Goal: Book appointment/travel/reservation

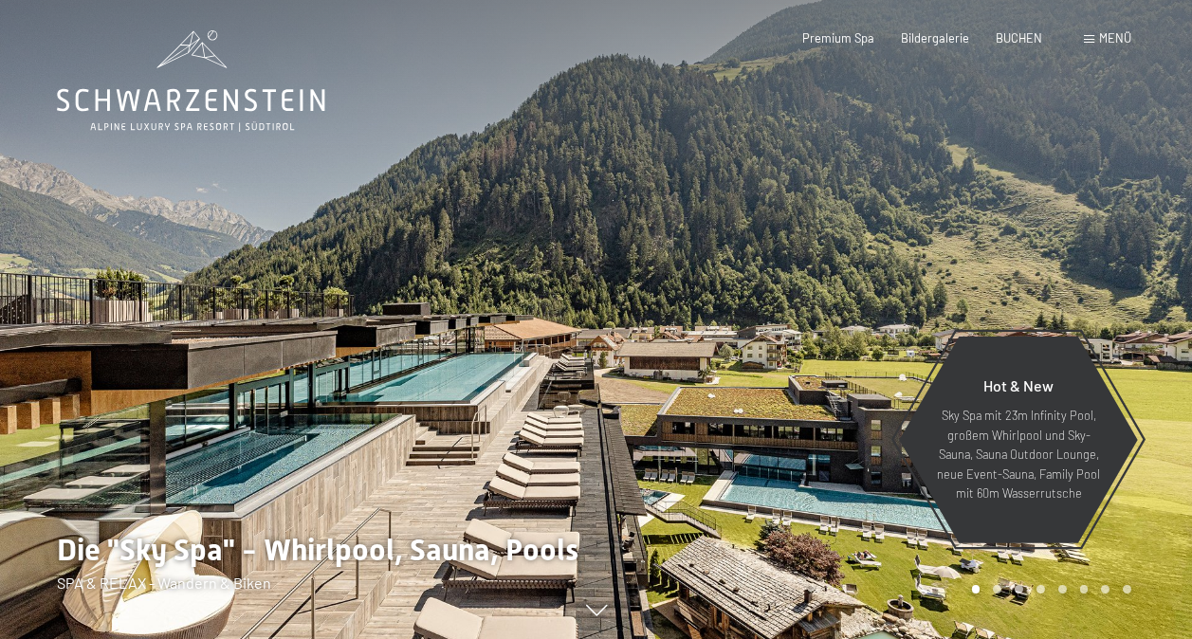
click at [1093, 38] on span at bounding box center [1089, 39] width 10 height 9
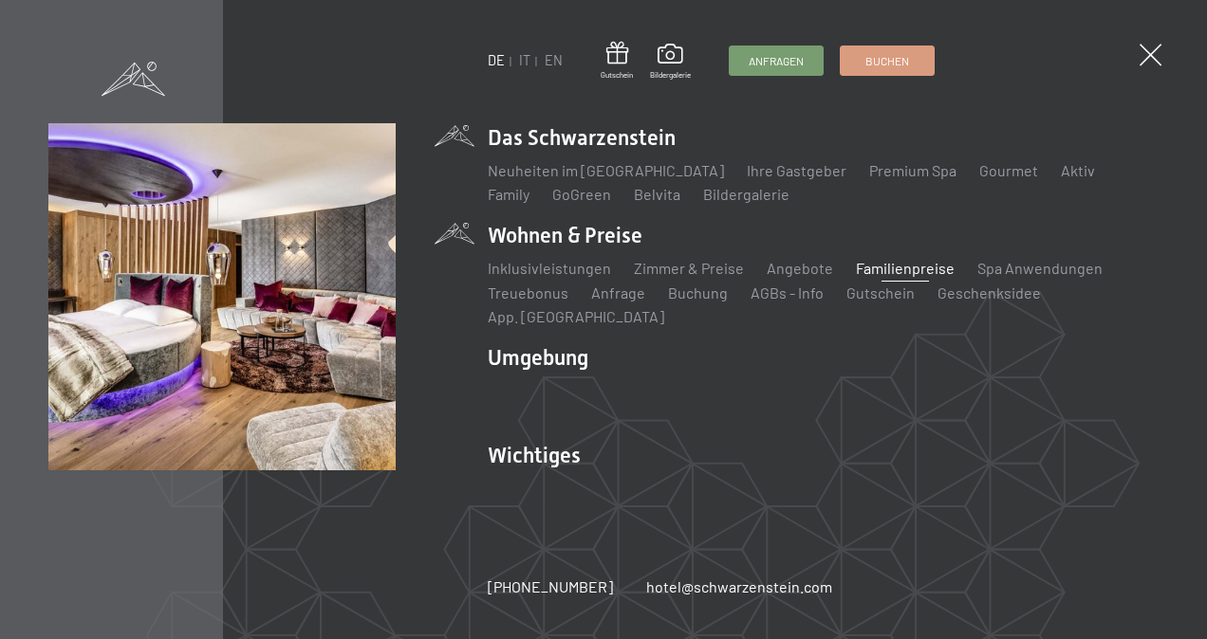
click at [890, 277] on link "Familienpreise" at bounding box center [905, 268] width 99 height 18
click at [649, 277] on link "Zimmer & Preise" at bounding box center [689, 268] width 110 height 18
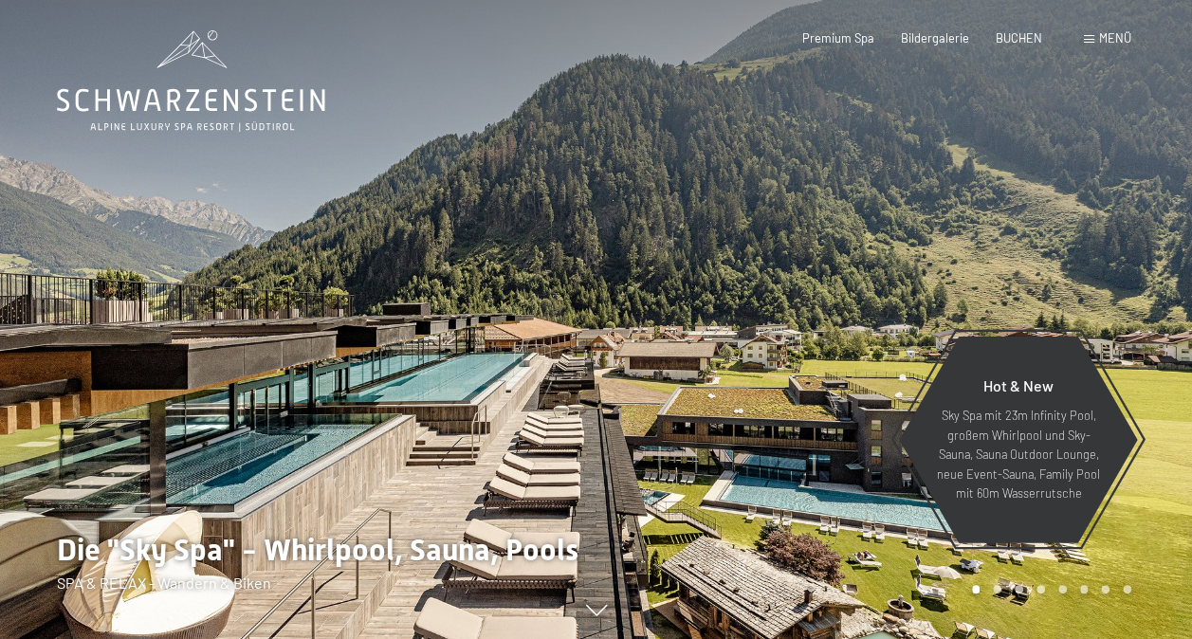
click at [1116, 35] on span "Menü" at bounding box center [1116, 37] width 32 height 15
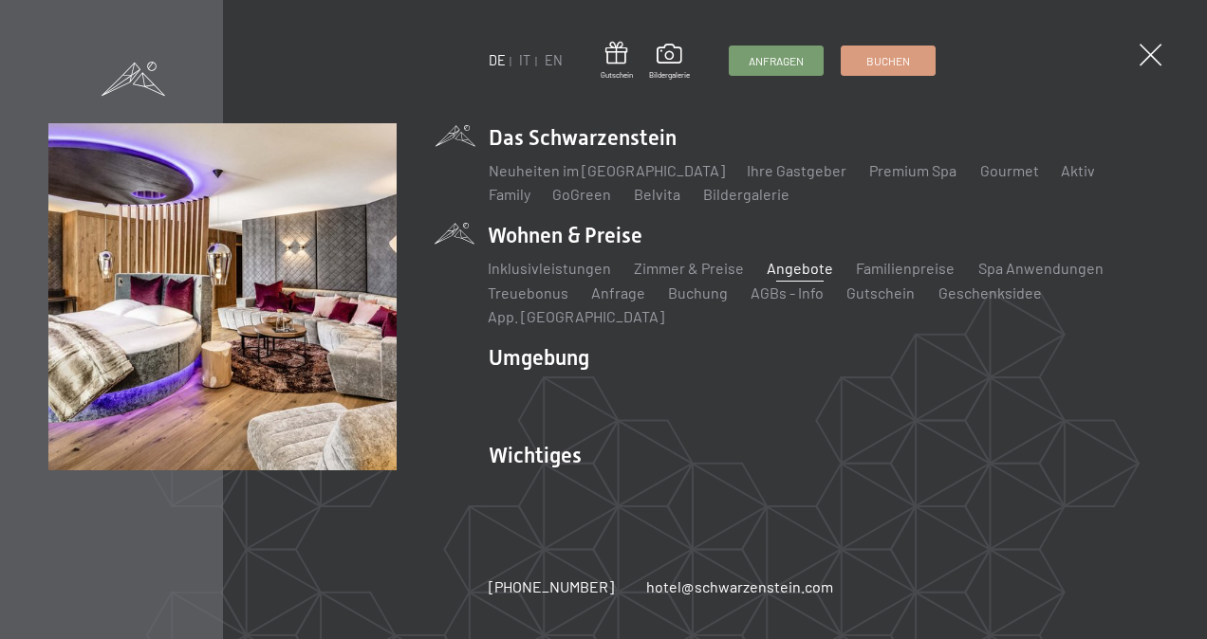
click at [772, 277] on link "Angebote" at bounding box center [800, 268] width 66 height 18
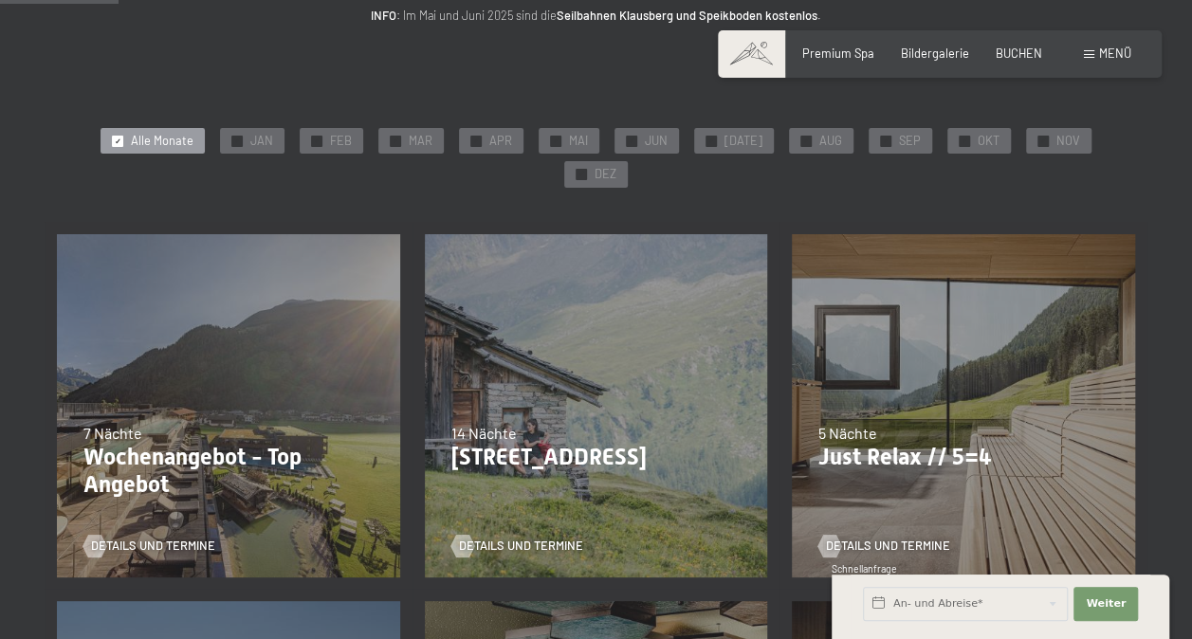
scroll to position [275, 0]
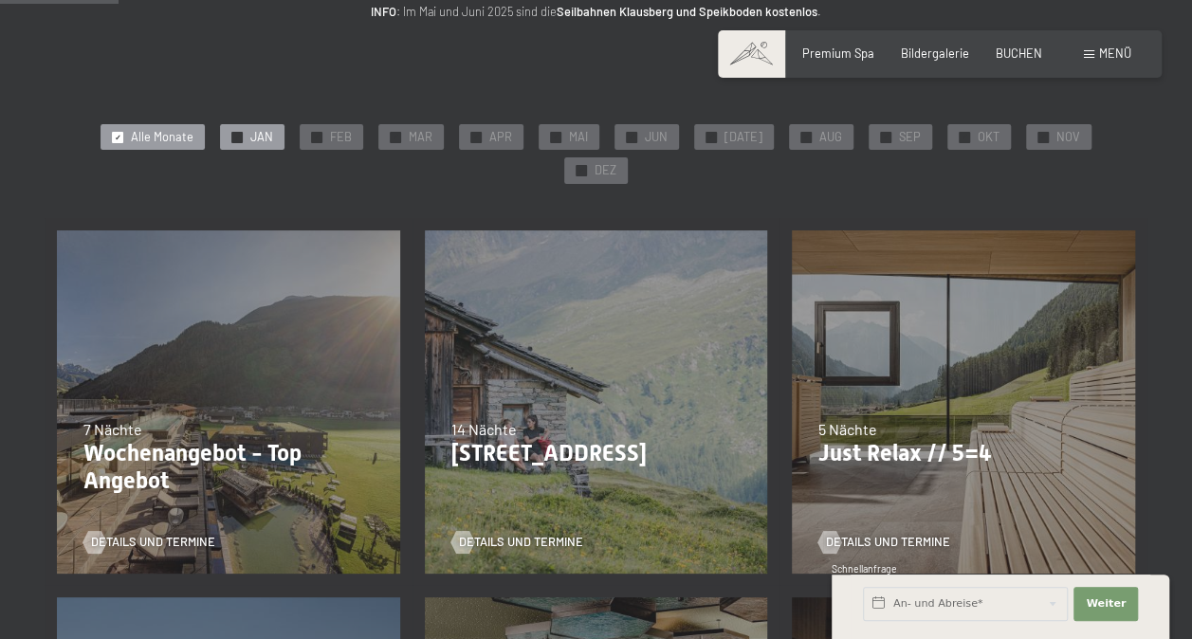
click at [250, 135] on span "JAN" at bounding box center [261, 137] width 23 height 17
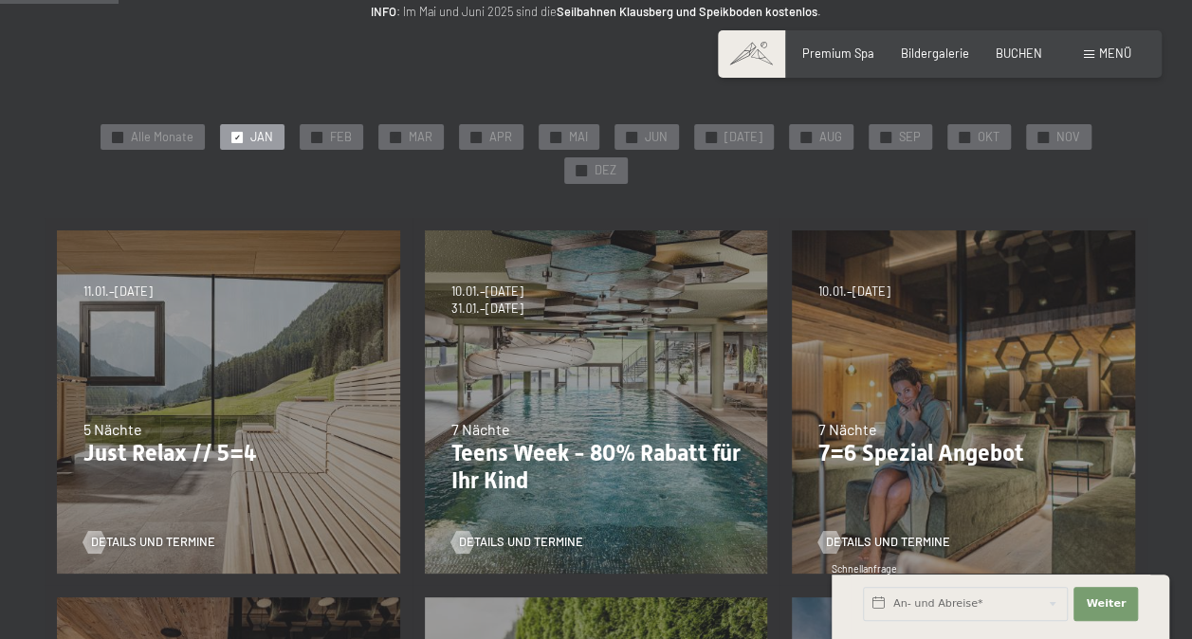
drag, startPoint x: 531, startPoint y: 504, endPoint x: 478, endPoint y: 499, distance: 53.3
click at [478, 511] on div "Details und Termine" at bounding box center [591, 531] width 279 height 40
click at [486, 534] on span "Details und Termine" at bounding box center [540, 542] width 124 height 17
click at [919, 269] on div "04.10.–26.10.2025 01.11.–21.12.2025 10.01.–01.02.2026 07.03.–29.03.2026 16.05.–…" at bounding box center [964, 402] width 368 height 368
click at [895, 338] on div "04.10.–26.10.2025 01.11.–21.12.2025 10.01.–01.02.2026 07.03.–29.03.2026 16.05.–…" at bounding box center [964, 402] width 368 height 368
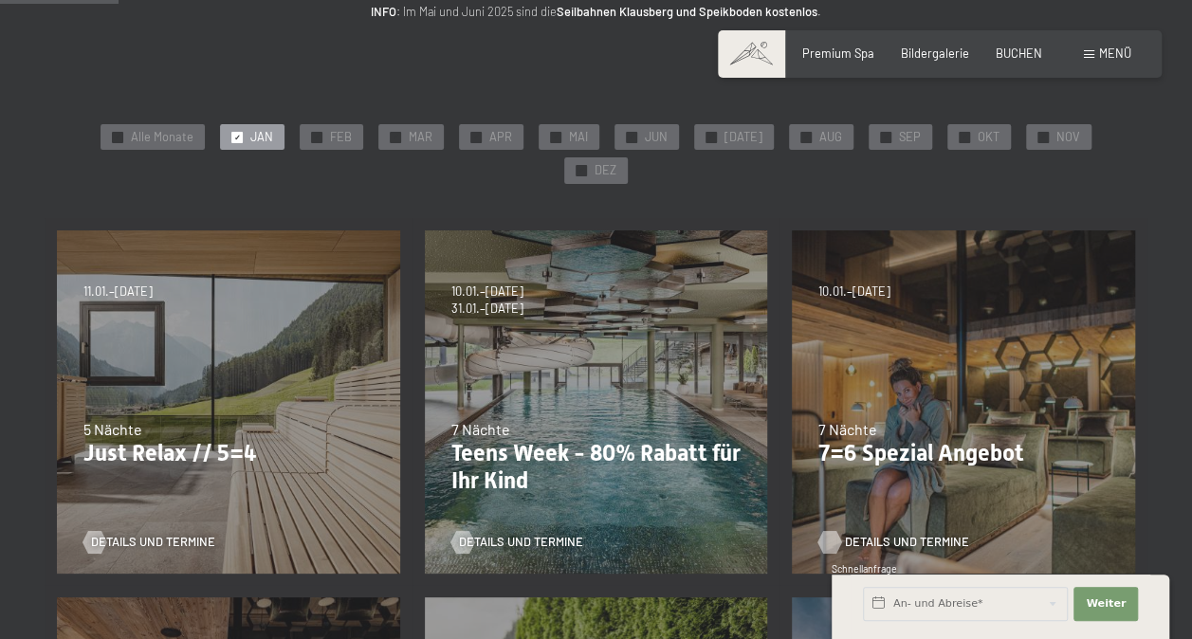
click at [915, 534] on span "Details und Termine" at bounding box center [907, 542] width 124 height 17
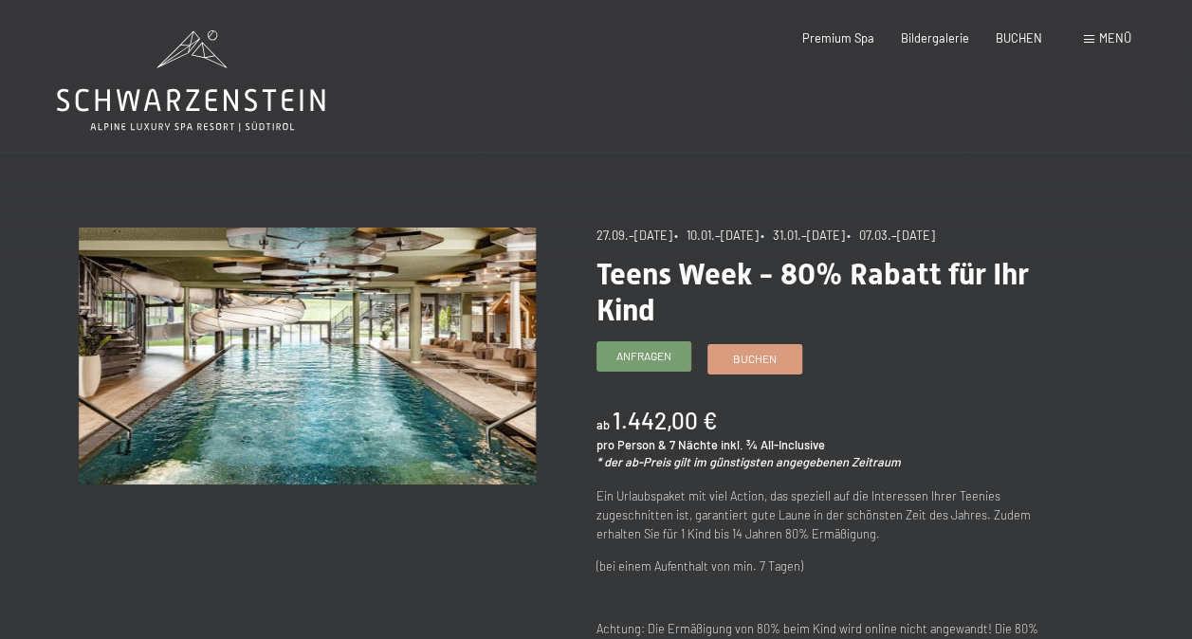
click at [622, 349] on span "Anfragen" at bounding box center [644, 356] width 55 height 16
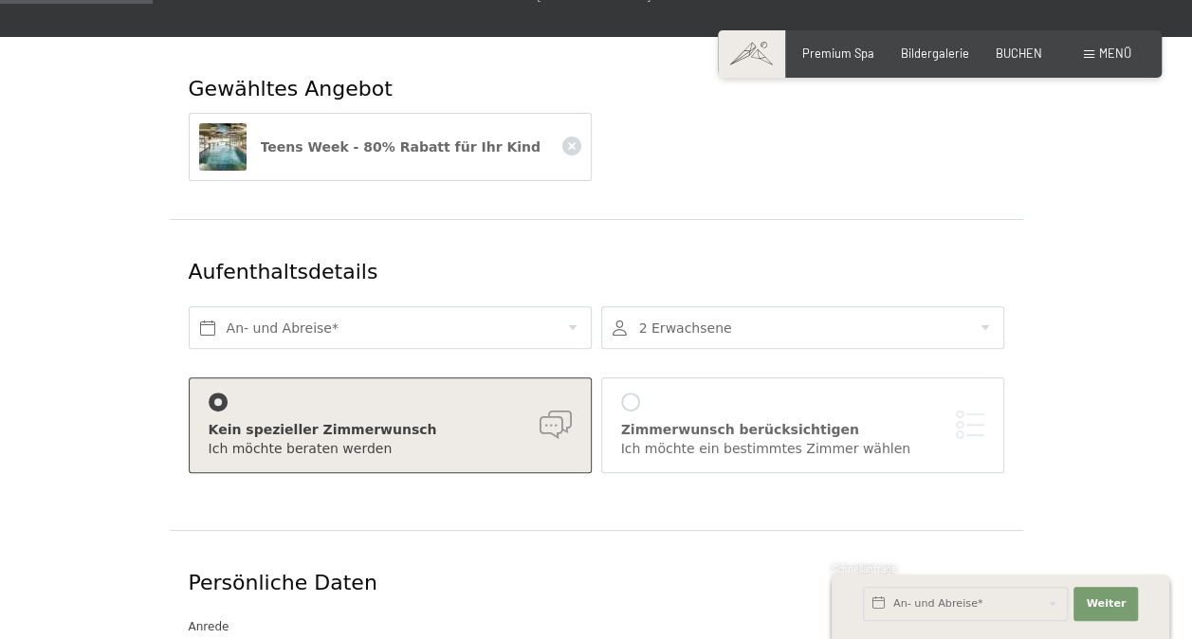
scroll to position [281, 0]
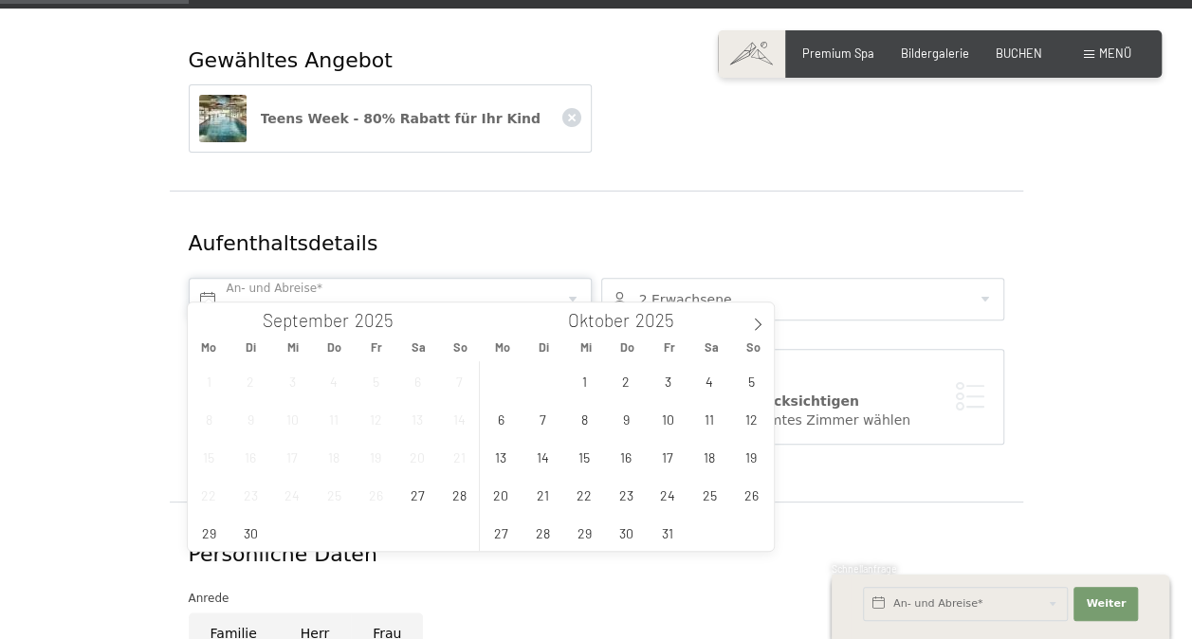
click at [455, 288] on input "text" at bounding box center [390, 299] width 403 height 43
click at [764, 321] on icon at bounding box center [757, 324] width 13 height 13
type input "2026"
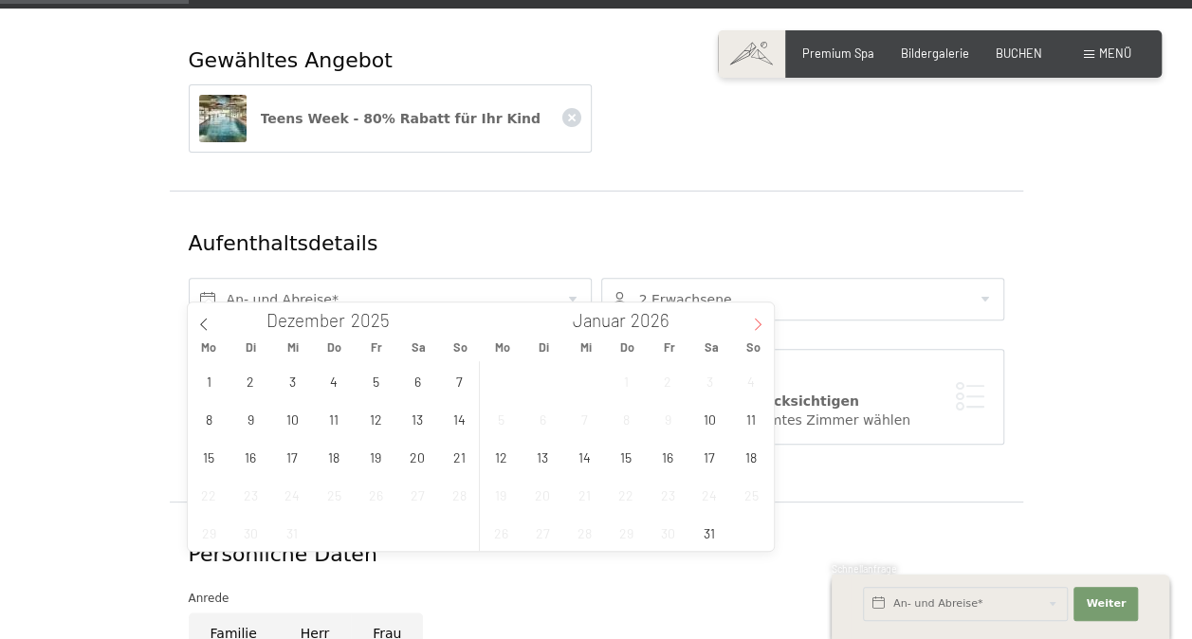
click at [764, 321] on icon at bounding box center [757, 324] width 13 height 13
type input "2026"
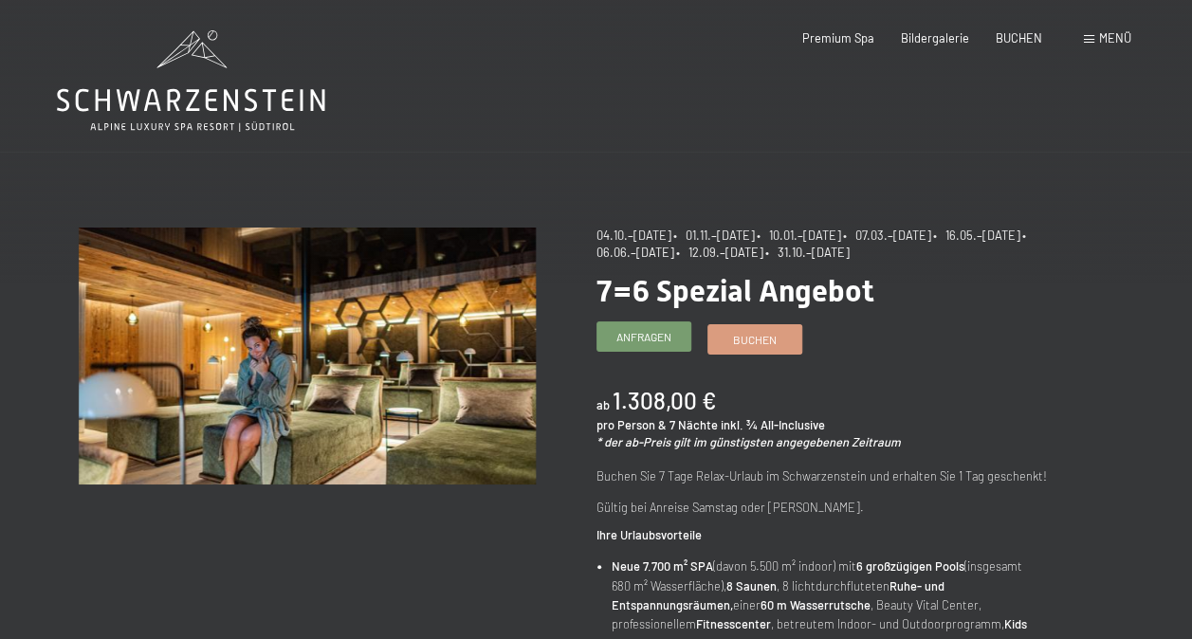
click at [643, 340] on span "Anfragen" at bounding box center [644, 337] width 55 height 16
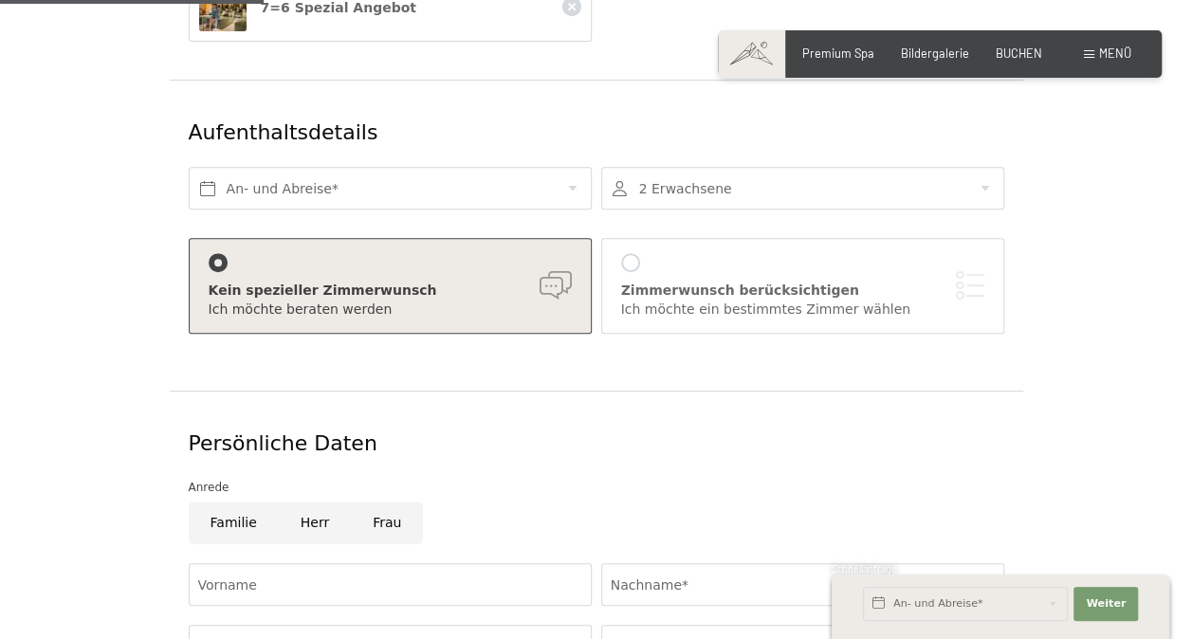
scroll to position [420, 0]
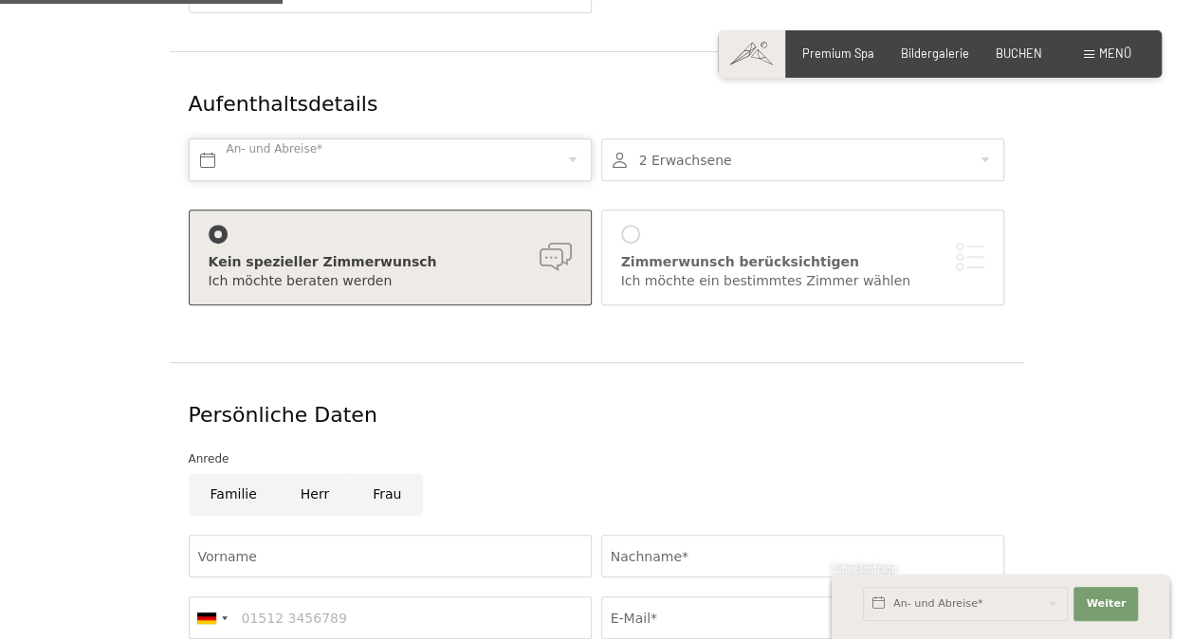
click at [529, 147] on input "text" at bounding box center [390, 160] width 403 height 43
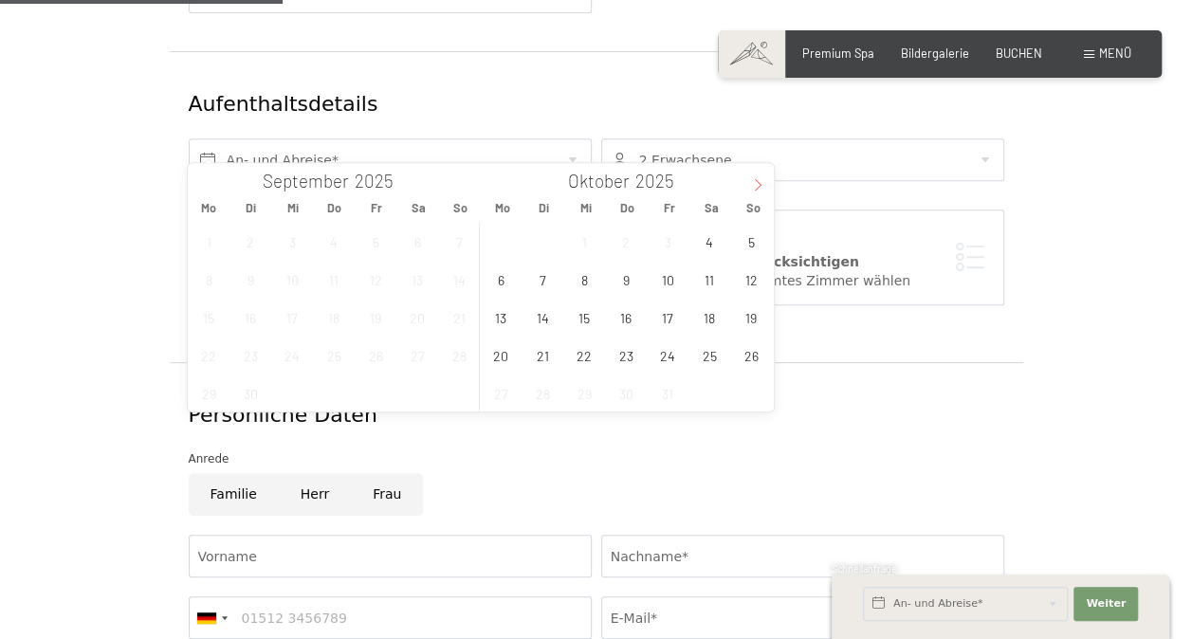
click at [759, 179] on icon at bounding box center [757, 184] width 13 height 13
type input "2026"
click at [751, 341] on span "25" at bounding box center [751, 355] width 37 height 37
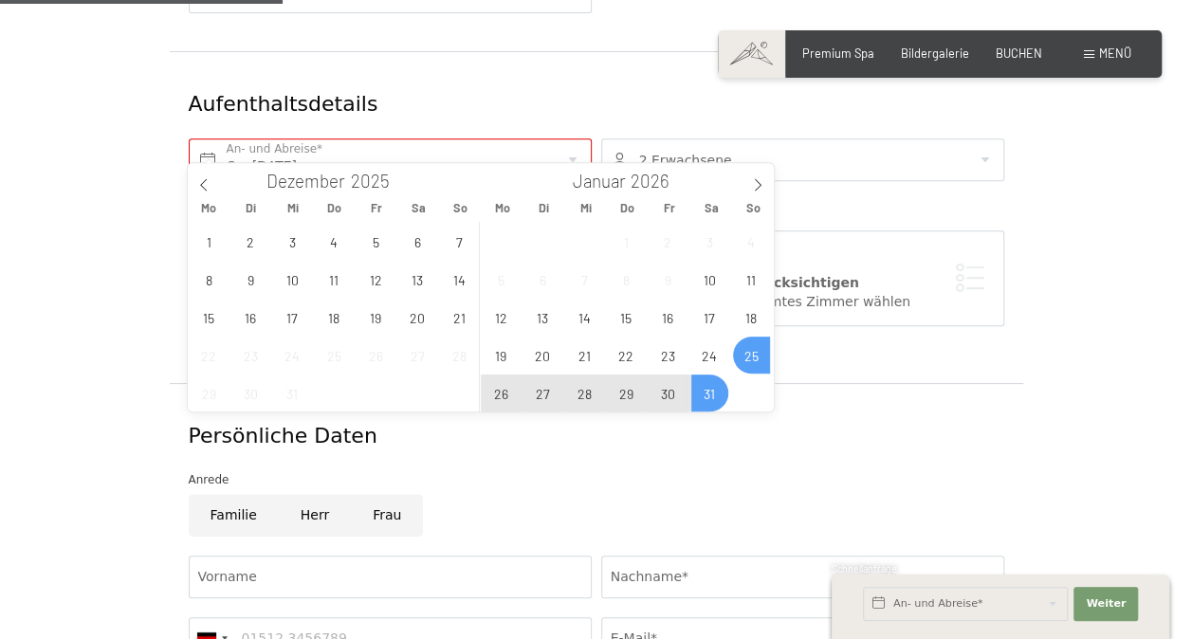
click at [712, 389] on span "31" at bounding box center [710, 393] width 37 height 37
type input "So. 25.01.2026 - Sa. 31.01.2026"
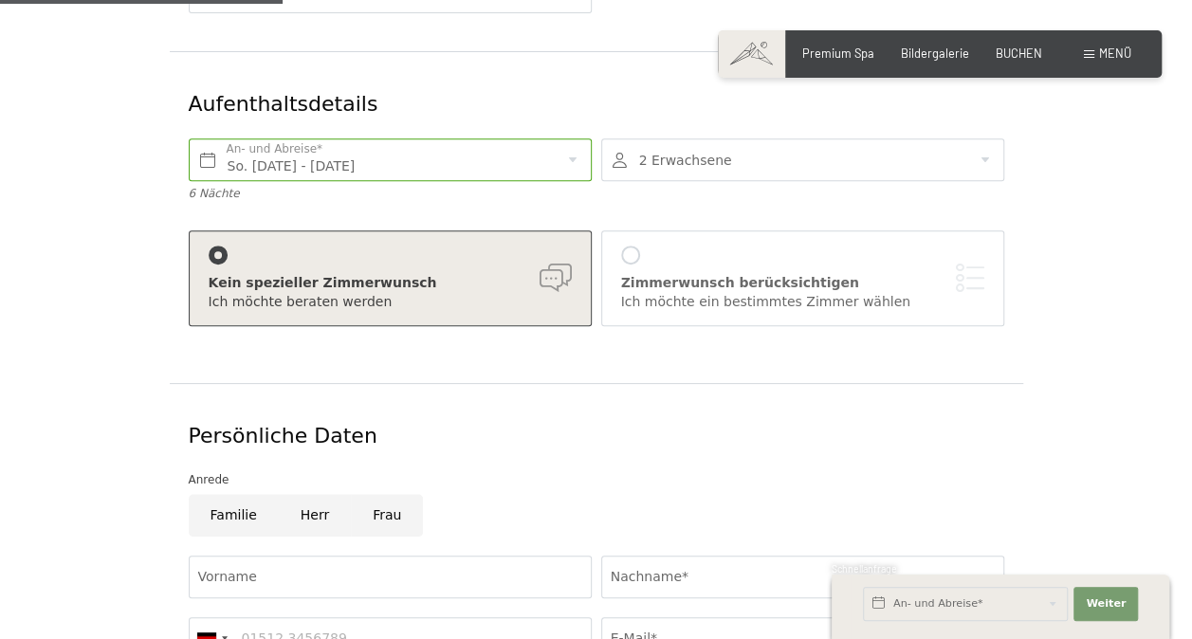
click at [956, 139] on div at bounding box center [802, 160] width 403 height 43
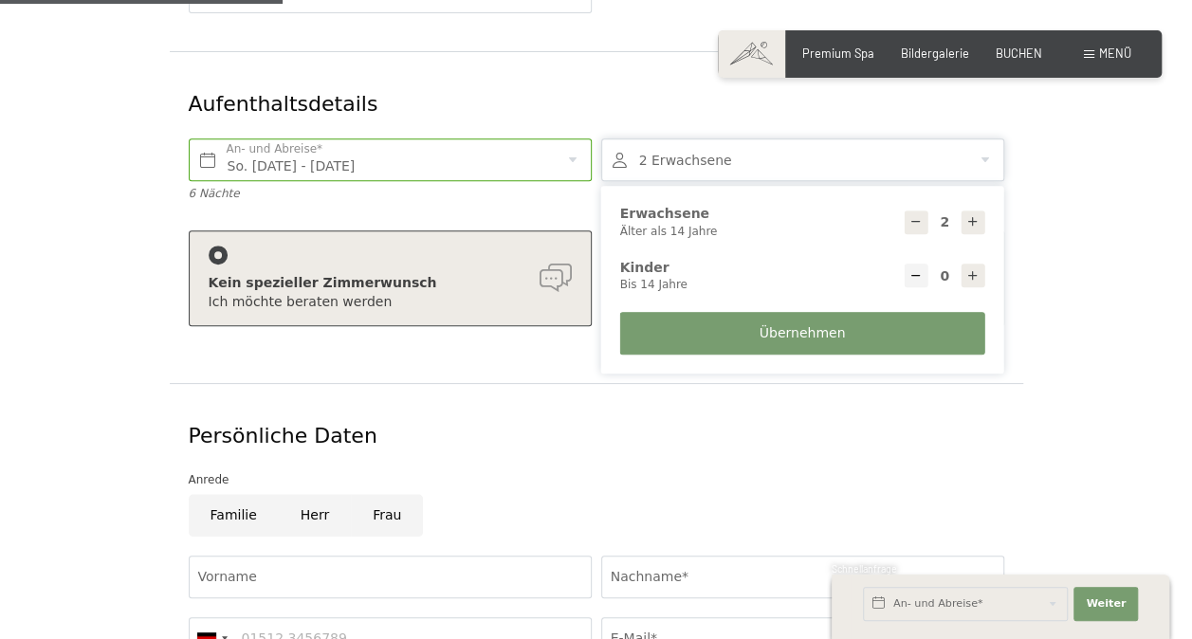
click at [968, 269] on icon at bounding box center [973, 275] width 13 height 13
type input "1"
select select
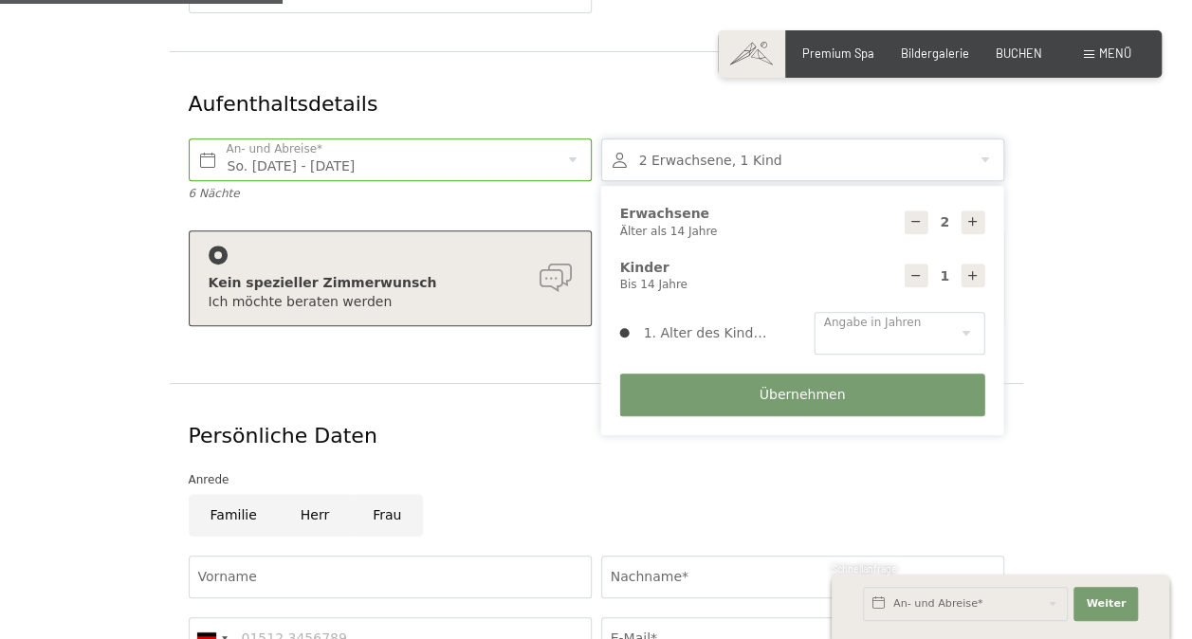
click at [968, 269] on icon at bounding box center [973, 275] width 13 height 13
type input "2"
select select
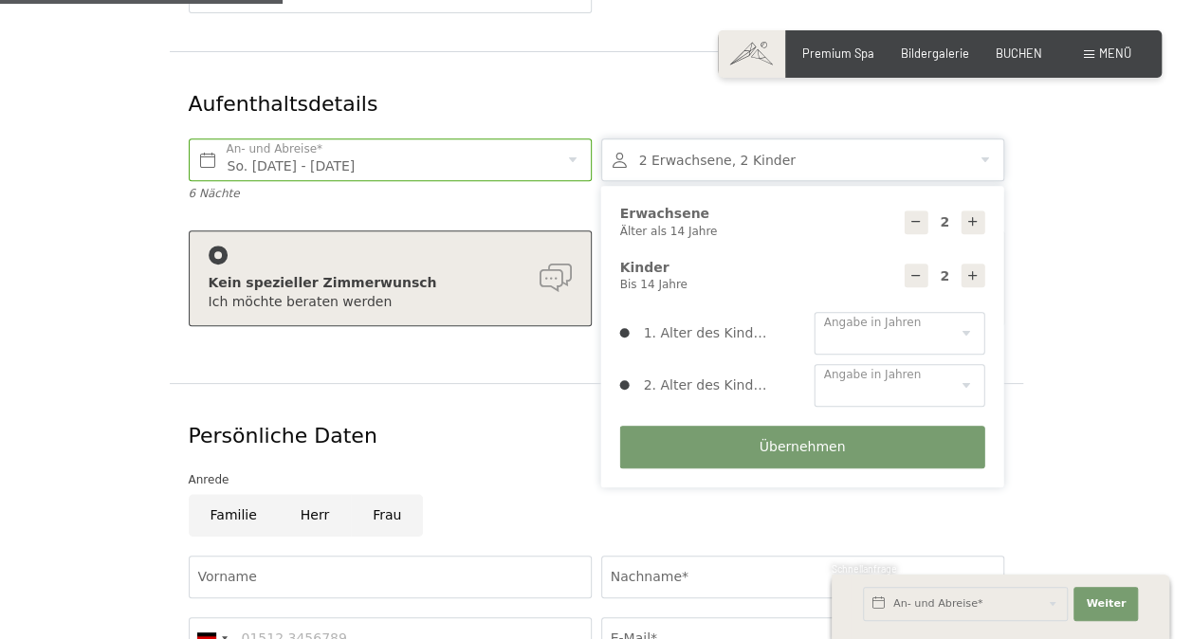
click at [968, 269] on icon at bounding box center [973, 275] width 13 height 13
type input "3"
select select
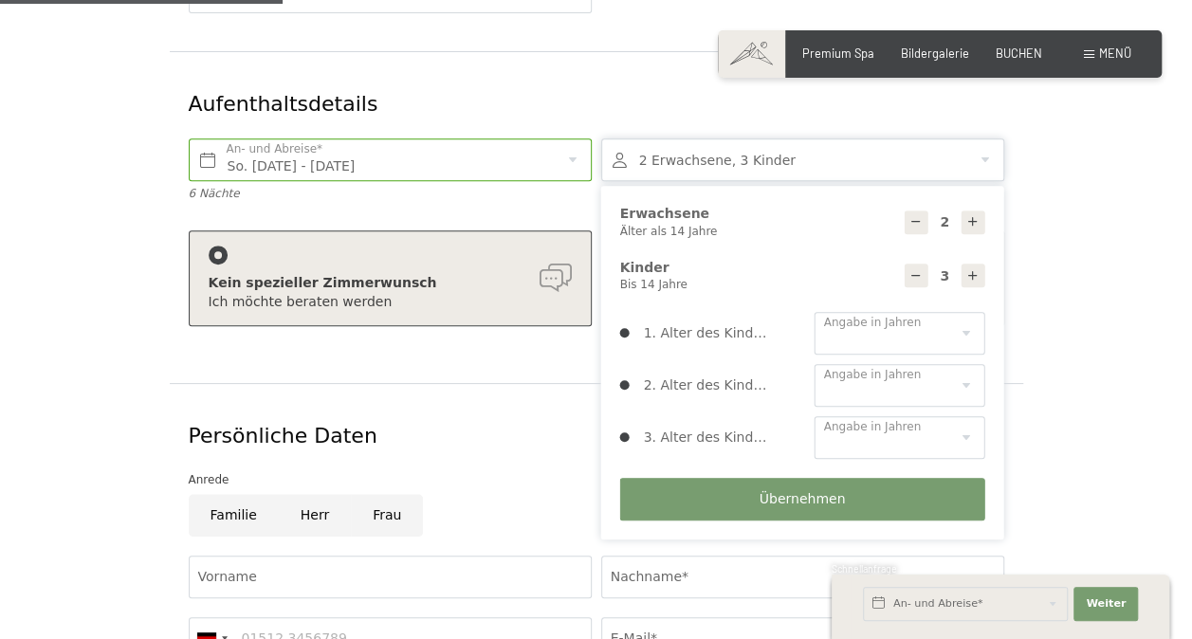
click at [968, 269] on icon at bounding box center [973, 275] width 13 height 13
type input "4"
select select
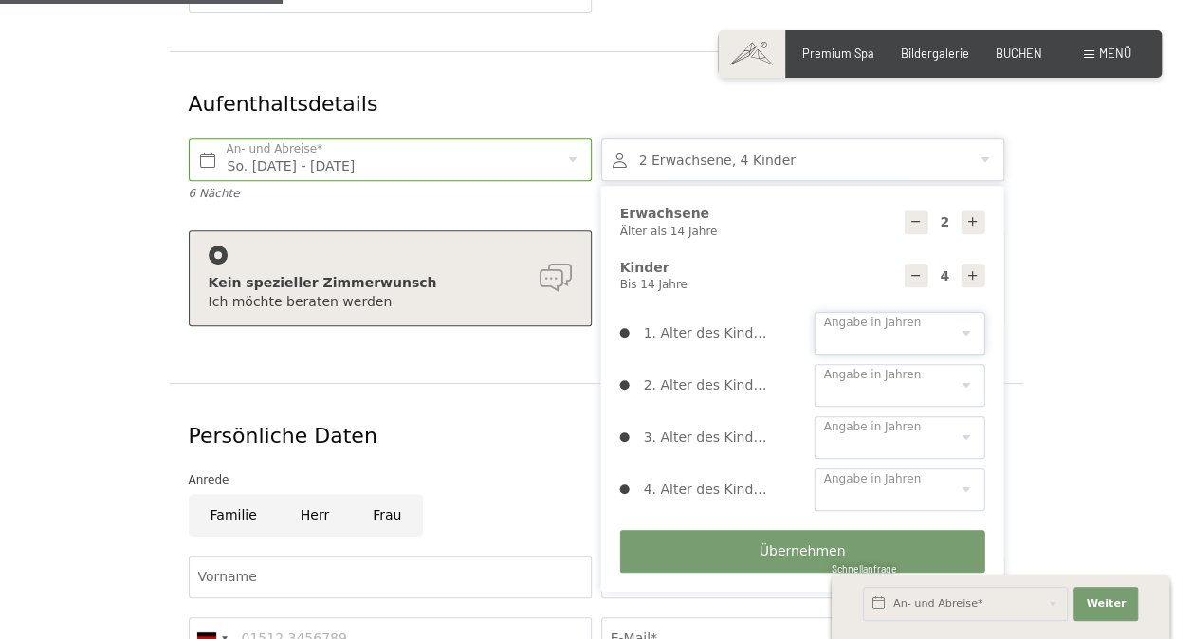
click at [933, 312] on select "0 1 2 3 4 5 6 7 8 9 10 11 12 13 14" at bounding box center [900, 333] width 171 height 43
select select "13"
click at [815, 312] on select "0 1 2 3 4 5 6 7 8 9 10 11 12 13 14" at bounding box center [900, 333] width 171 height 43
click at [962, 364] on select "0 1 2 3 4 5 6 7 8 9 10 11 12 13 14" at bounding box center [900, 385] width 171 height 43
select select "11"
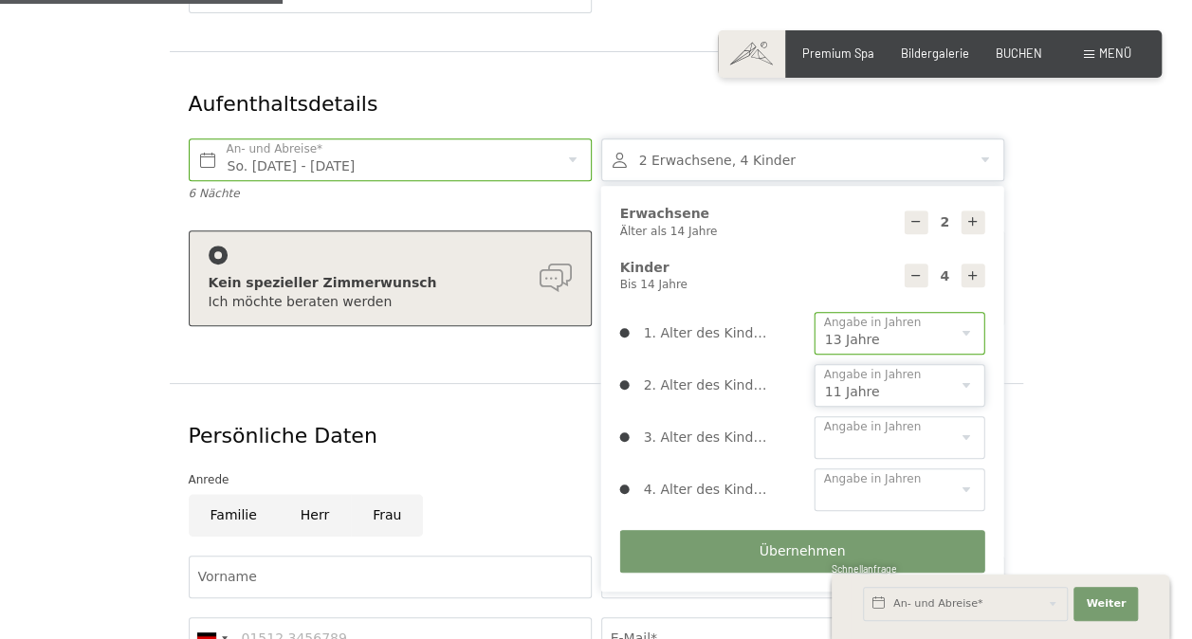
click at [815, 364] on select "0 1 2 3 4 5 6 7 8 9 10 11 12 13 14" at bounding box center [900, 385] width 171 height 43
click at [956, 416] on select "0 1 2 3 4 5 6 7 8 9 10 11 12 13 14" at bounding box center [900, 437] width 171 height 43
select select "9"
click at [815, 416] on select "0 1 2 3 4 5 6 7 8 9 10 11 12 13 14" at bounding box center [900, 437] width 171 height 43
click at [958, 469] on select "0 1 2 3 4 5 6 7 8 9 10 11 12 13 14" at bounding box center [900, 490] width 171 height 43
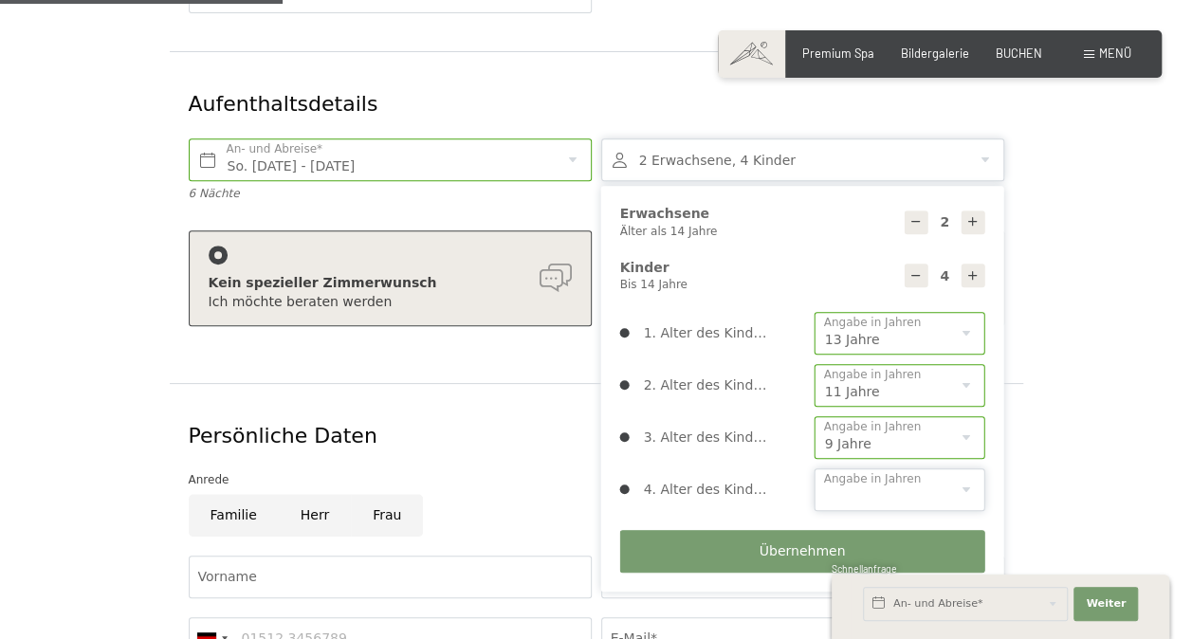
select select "8"
click at [815, 469] on select "0 1 2 3 4 5 6 7 8 9 10 11 12 13 14" at bounding box center [900, 490] width 171 height 43
click at [788, 543] on span "Übernehmen" at bounding box center [803, 552] width 86 height 19
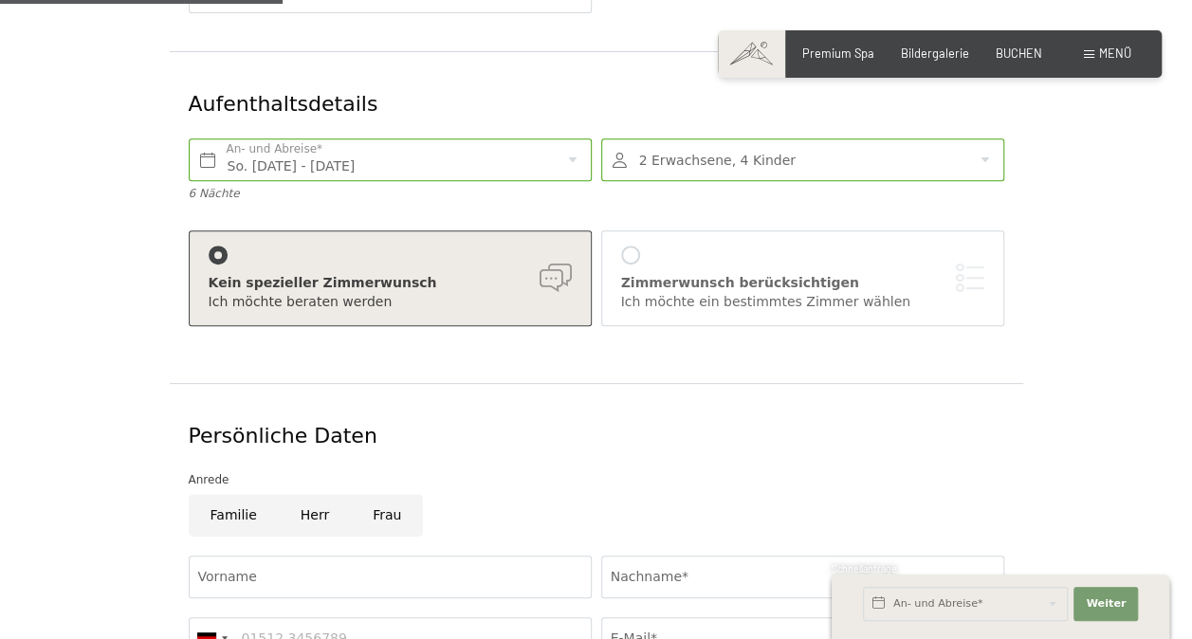
click at [431, 274] on div "Kein spezieller Zimmerwunsch" at bounding box center [390, 283] width 363 height 19
click at [589, 422] on div "Persönliche Daten" at bounding box center [597, 436] width 816 height 29
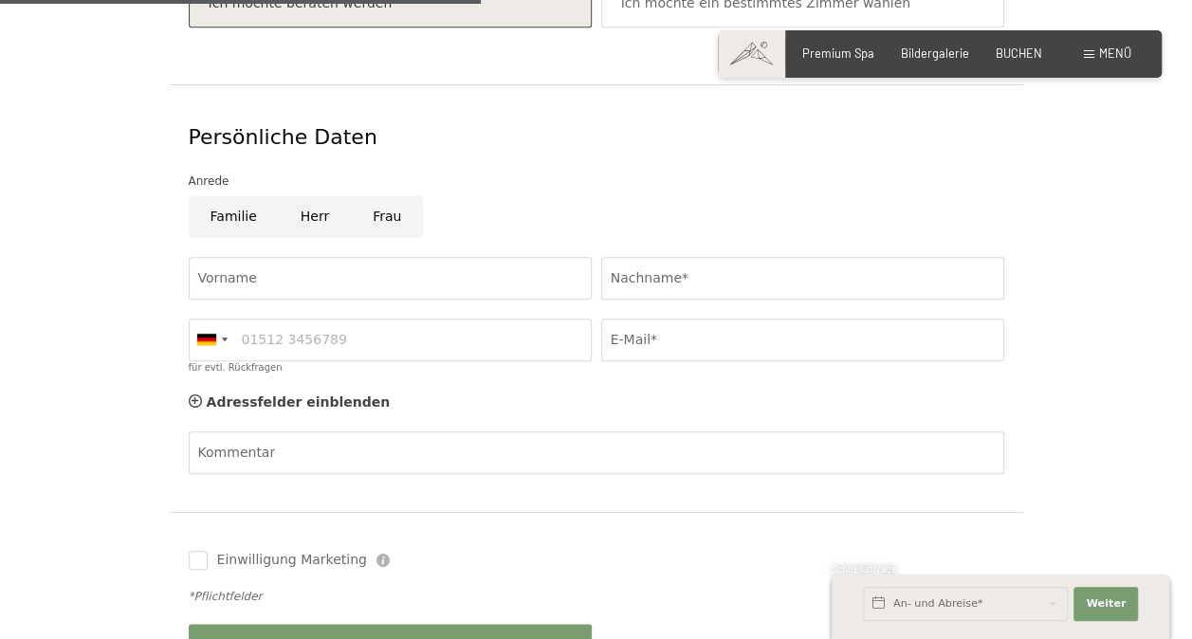
scroll to position [724, 0]
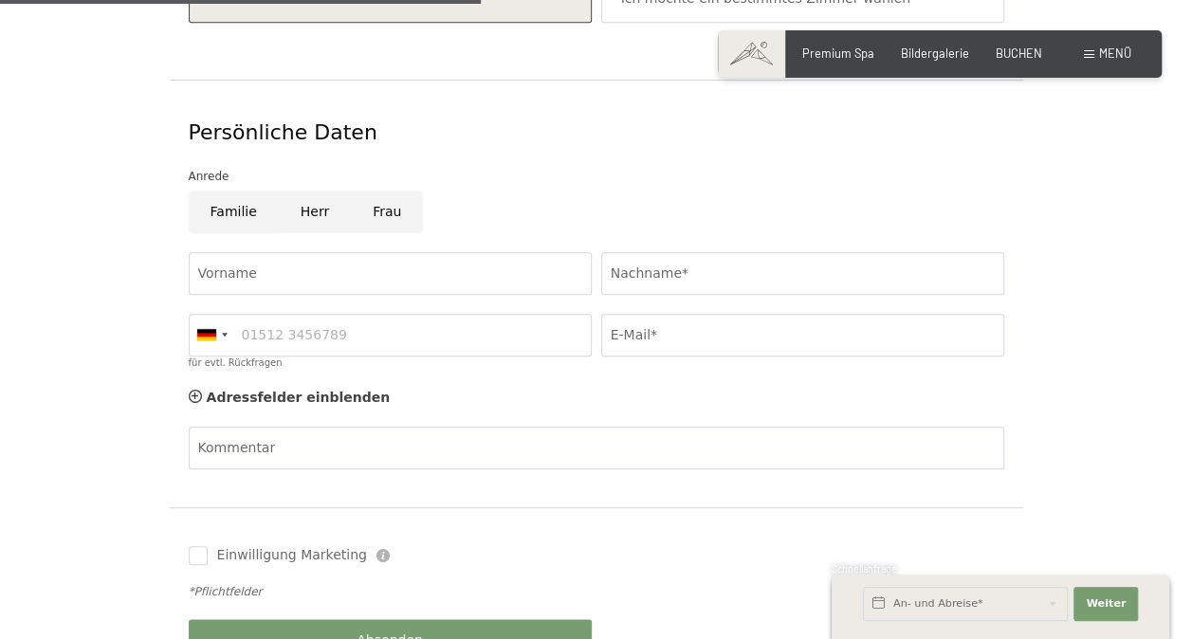
click at [231, 191] on input "Familie" at bounding box center [234, 212] width 90 height 43
radio input "true"
click at [691, 259] on input "Nachname*" at bounding box center [802, 273] width 403 height 43
type input "Ramaj"
type input "Manuel"
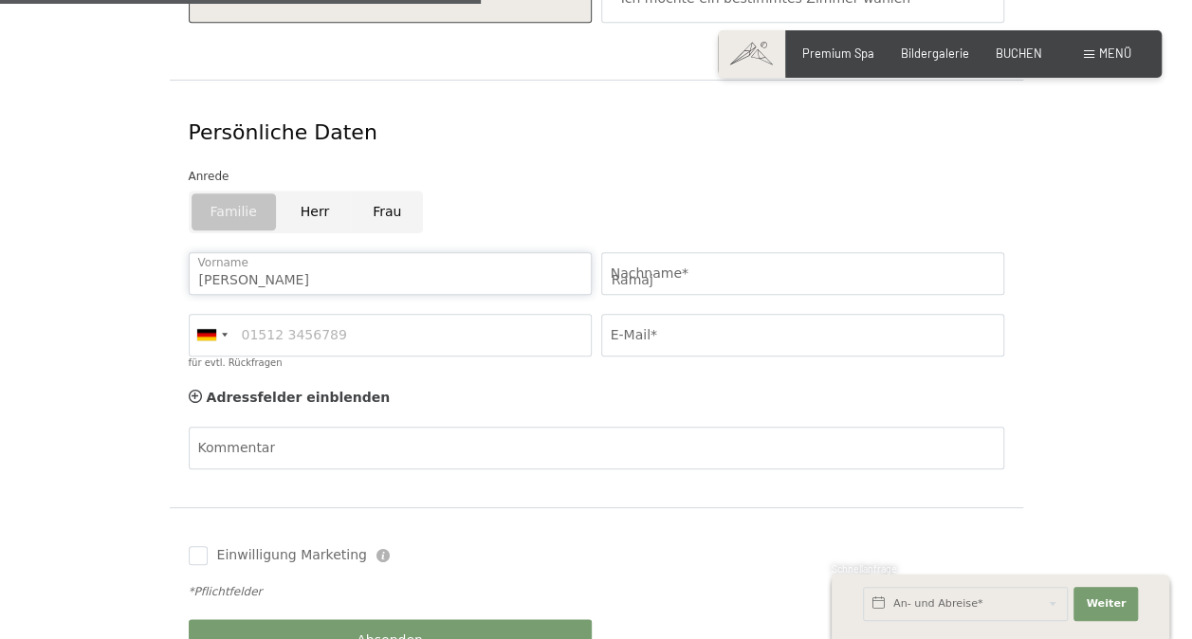
type input "0795310788"
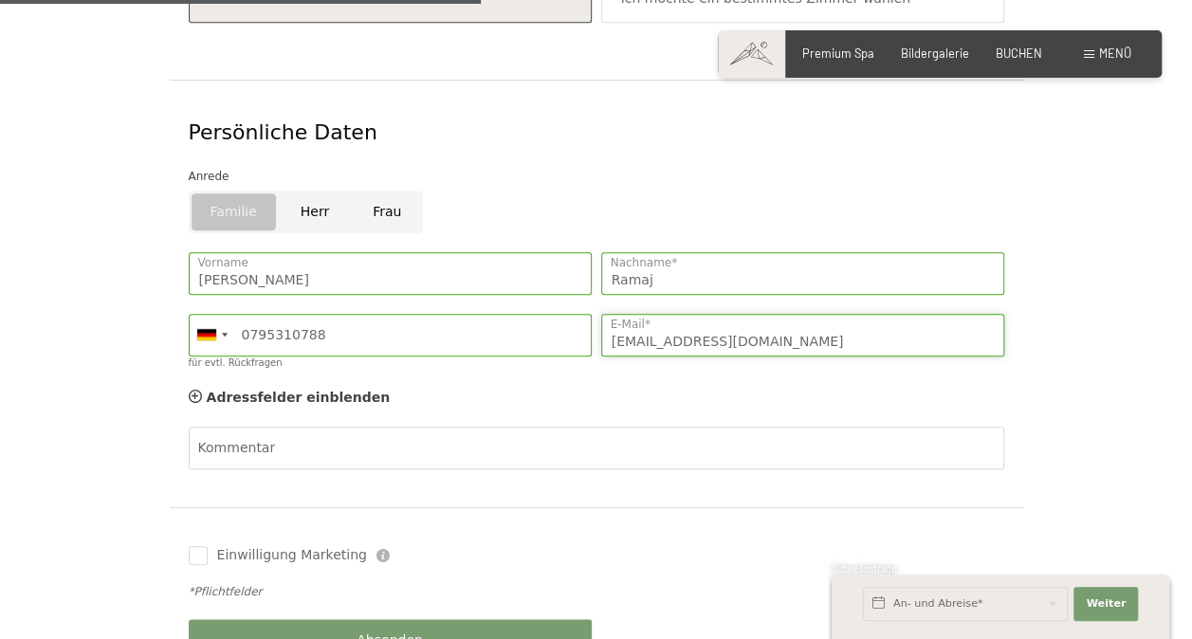
click at [751, 314] on input "info@el-burro.ch" at bounding box center [802, 335] width 403 height 43
type input "info@mbfimmo.ch"
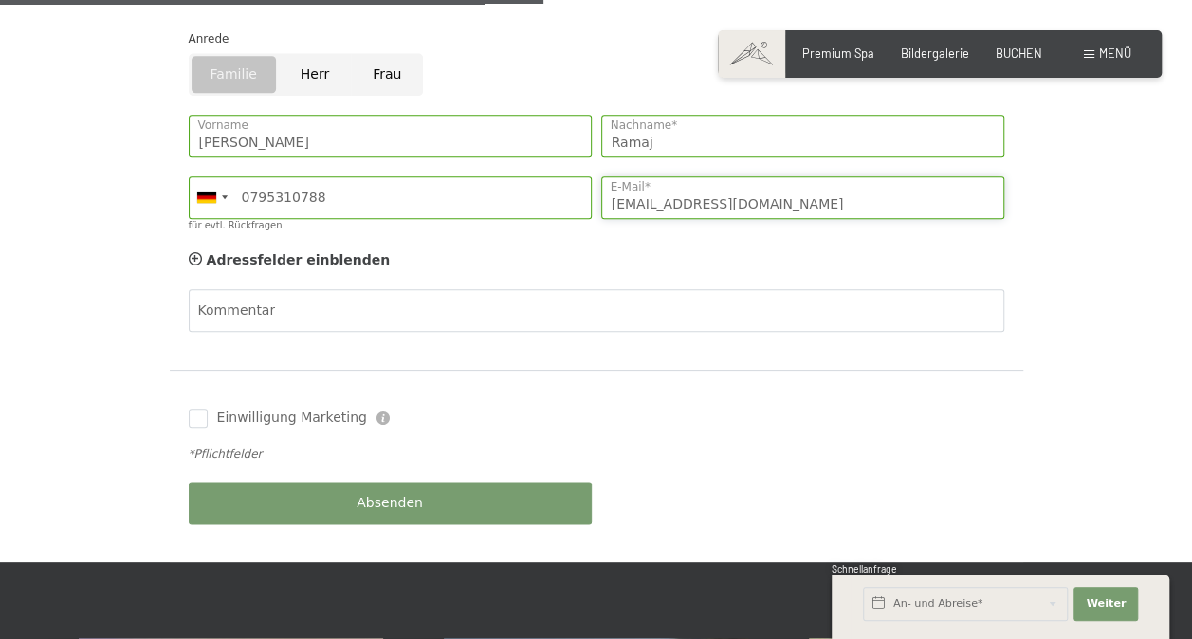
scroll to position [884, 0]
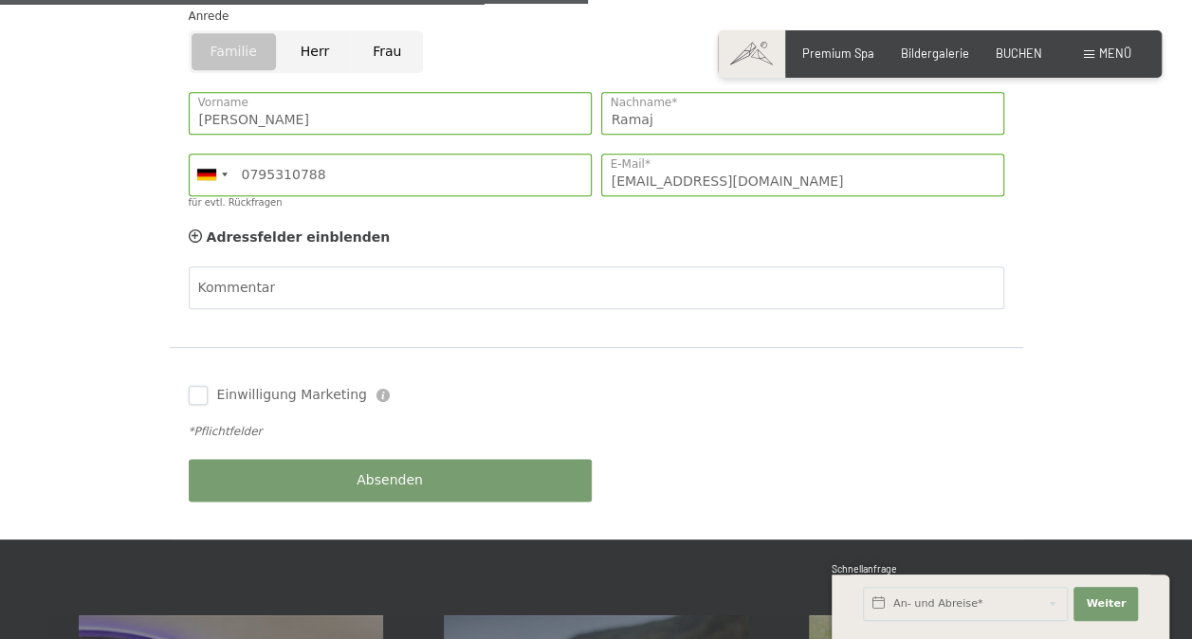
click at [194, 386] on input "Einwilligung Marketing" at bounding box center [198, 395] width 19 height 19
checkbox input "true"
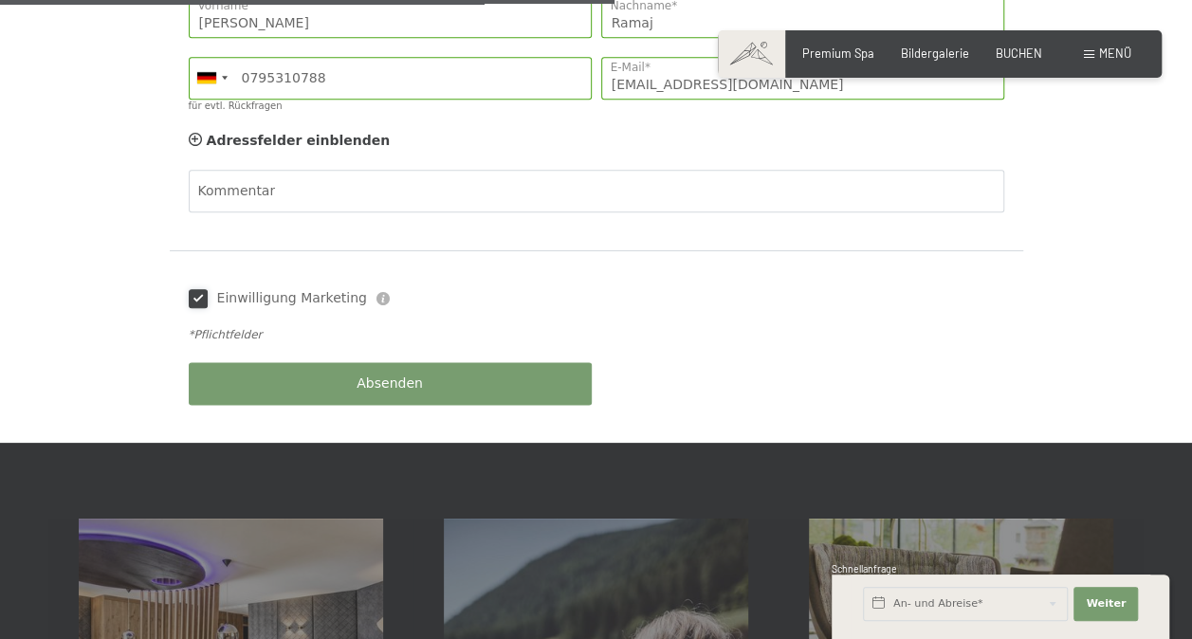
scroll to position [986, 0]
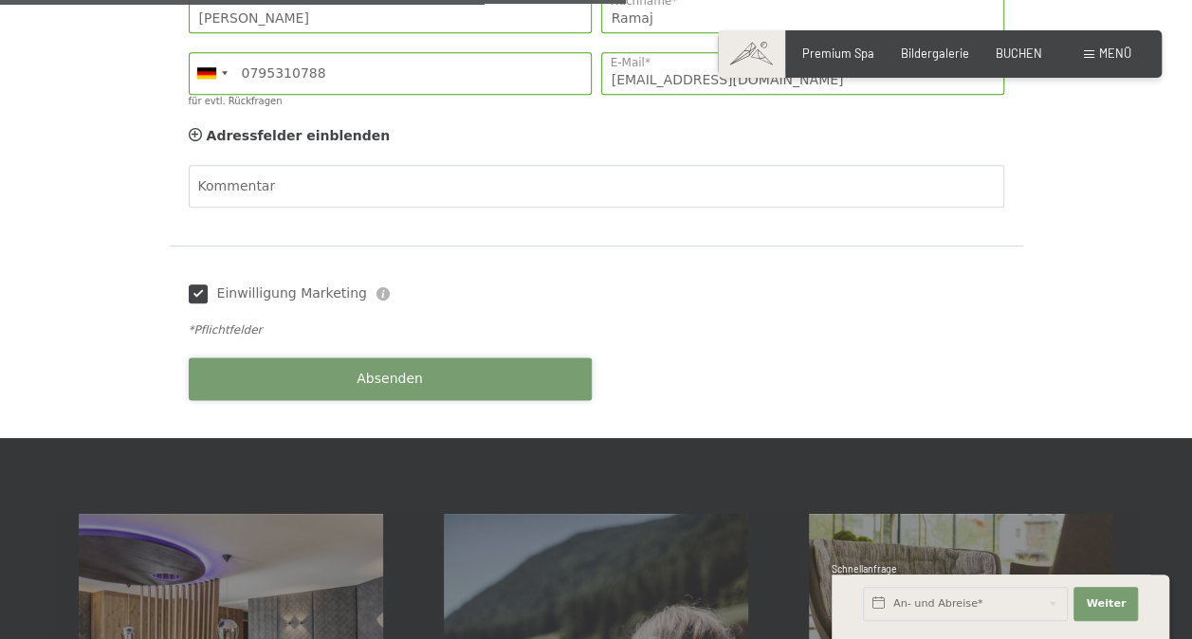
click at [428, 361] on button "Absenden" at bounding box center [390, 379] width 403 height 43
